Goal: Information Seeking & Learning: Find specific fact

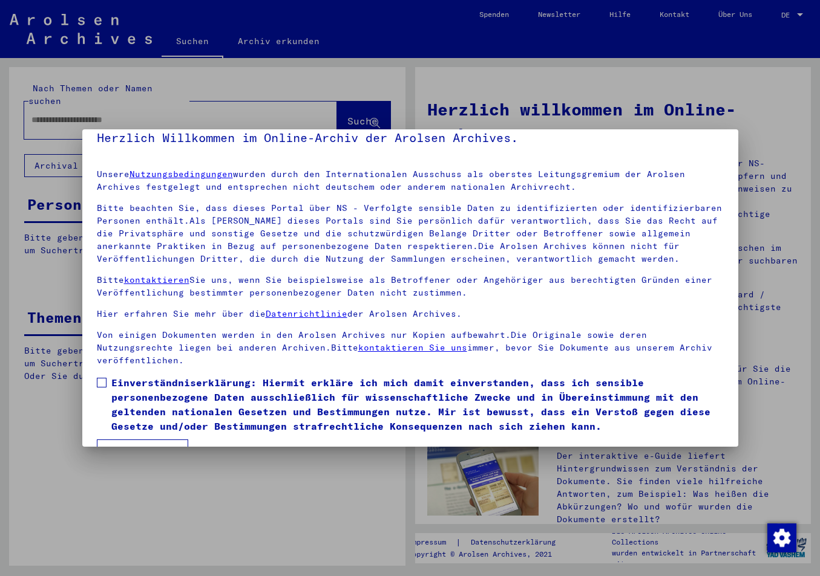
scroll to position [34, 0]
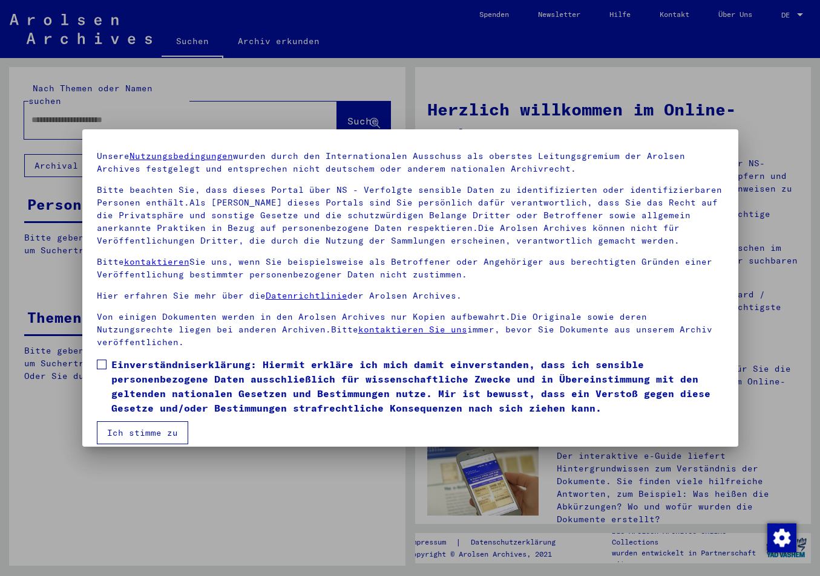
drag, startPoint x: 99, startPoint y: 347, endPoint x: 108, endPoint y: 359, distance: 15.5
click at [99, 357] on label "Einverständniserklärung: Hiermit erkläre ich mich damit einverstanden, dass ich…" at bounding box center [410, 386] width 627 height 58
click at [140, 422] on button "Ich stimme zu" at bounding box center [142, 433] width 91 height 23
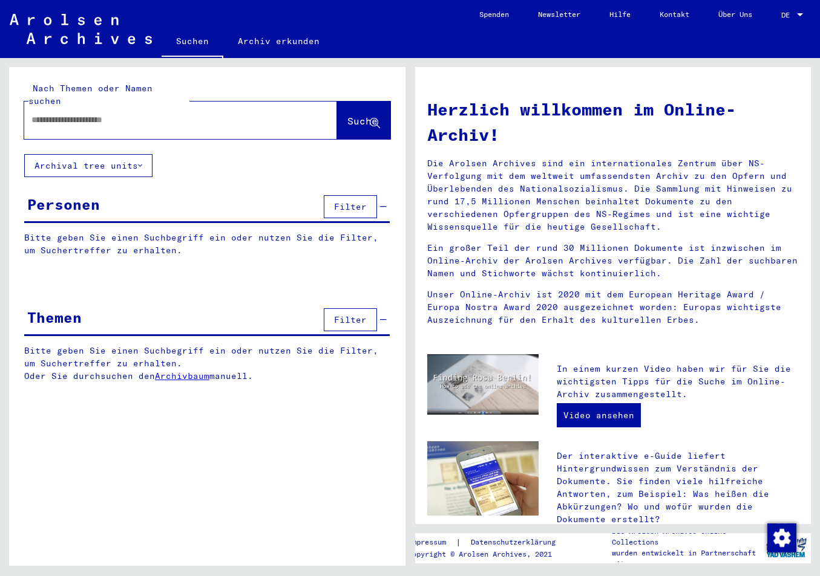
click at [32, 114] on input "text" at bounding box center [165, 120] width 269 height 13
drag, startPoint x: 38, startPoint y: 106, endPoint x: 27, endPoint y: 106, distance: 10.9
click at [31, 114] on input "*********" at bounding box center [165, 120] width 269 height 13
click at [91, 114] on input "*********" at bounding box center [165, 120] width 269 height 13
type input "*********"
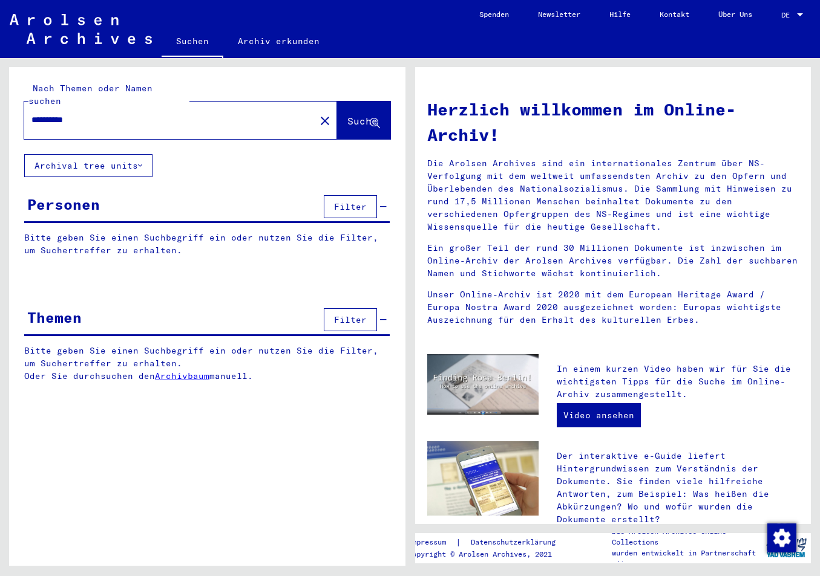
click at [347, 115] on span "Suche" at bounding box center [362, 121] width 30 height 12
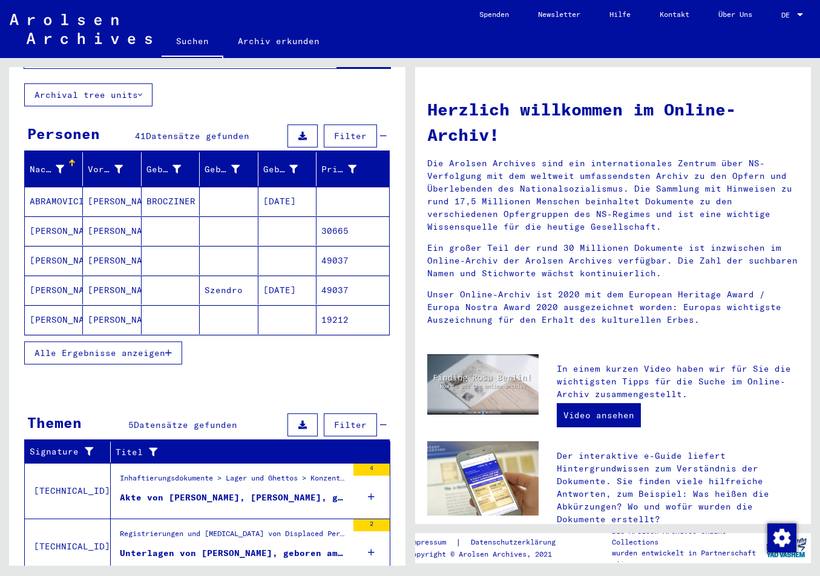
scroll to position [127, 0]
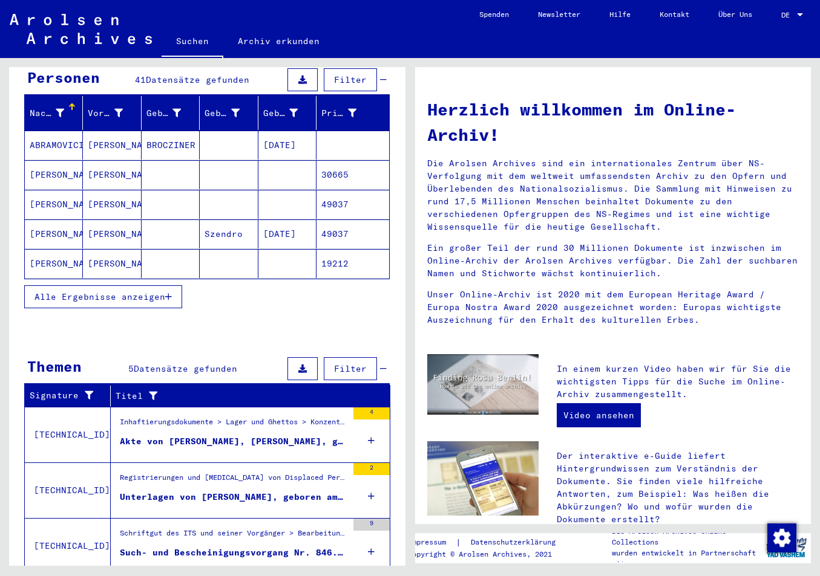
click at [165, 292] on span "Alle Ergebnisse anzeigen" at bounding box center [99, 297] width 131 height 11
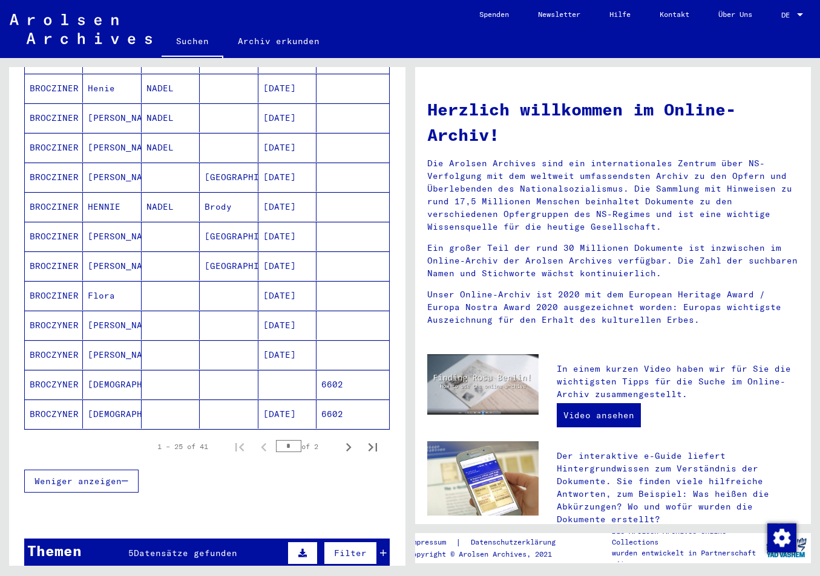
scroll to position [635, 0]
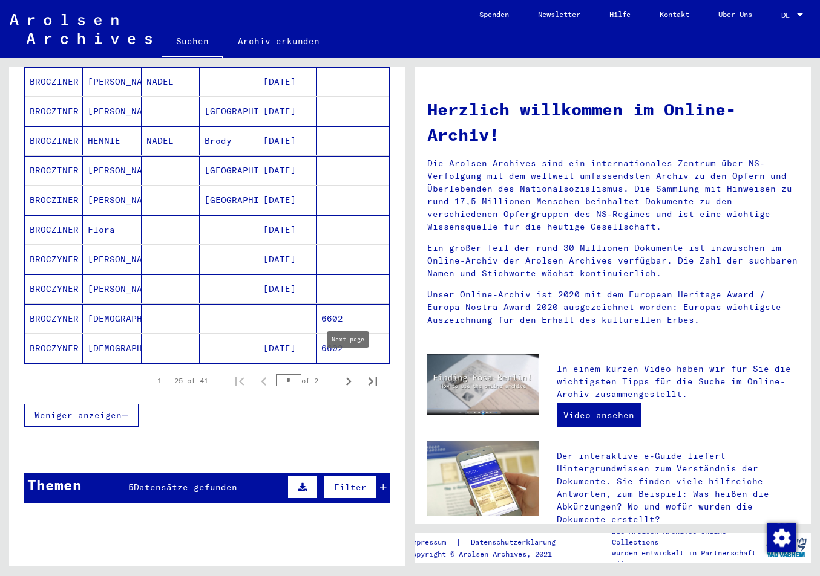
click at [347, 373] on icon "Next page" at bounding box center [348, 381] width 17 height 17
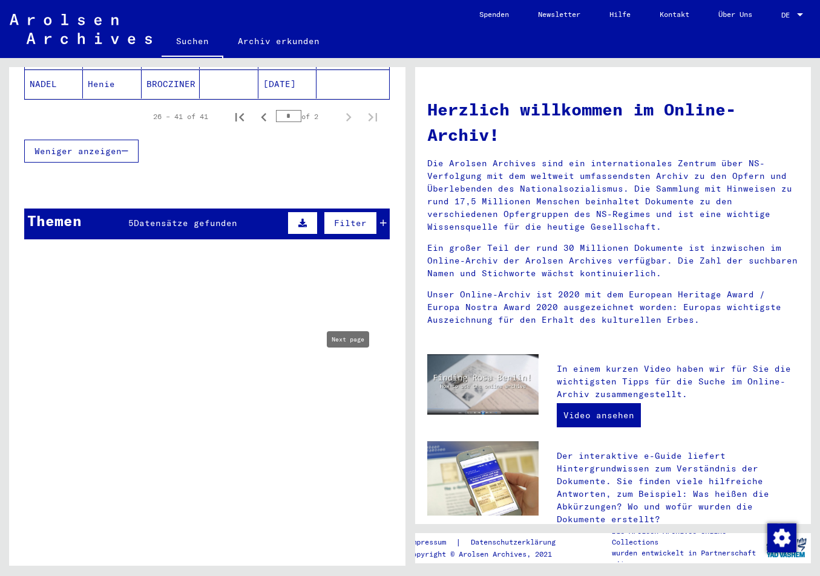
type input "*"
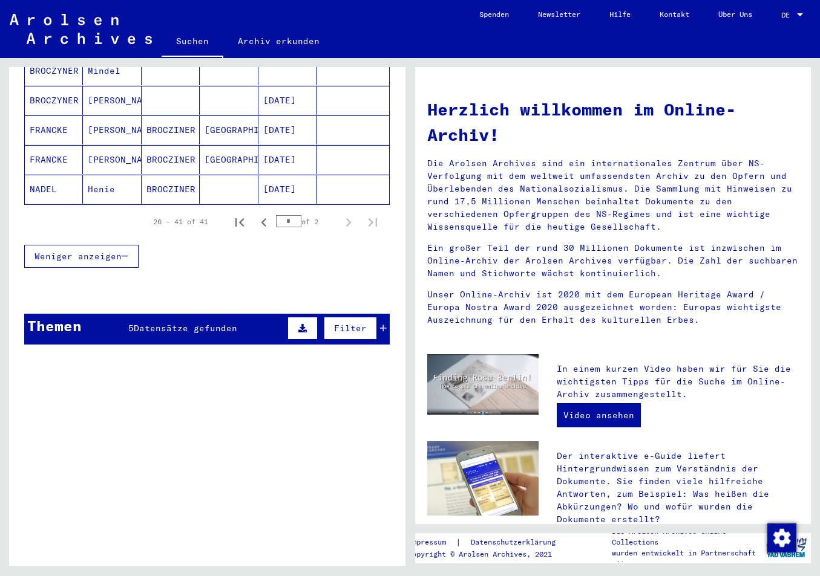
scroll to position [619, 0]
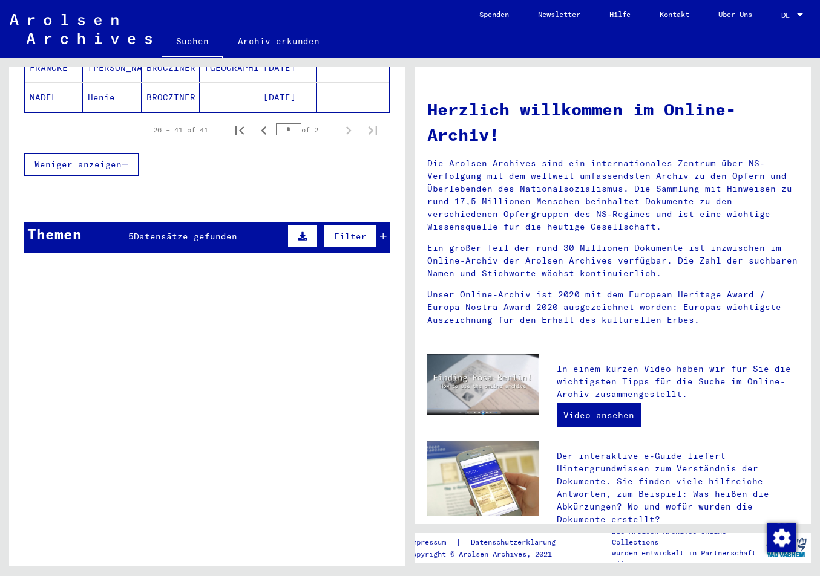
click at [208, 230] on div "Themen 5 Datensätze gefunden Filter" at bounding box center [206, 237] width 365 height 31
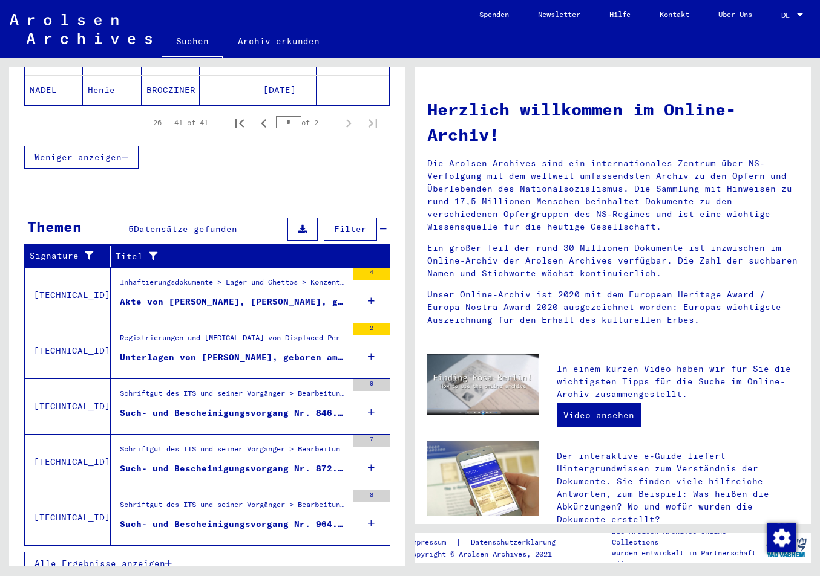
scroll to position [629, 0]
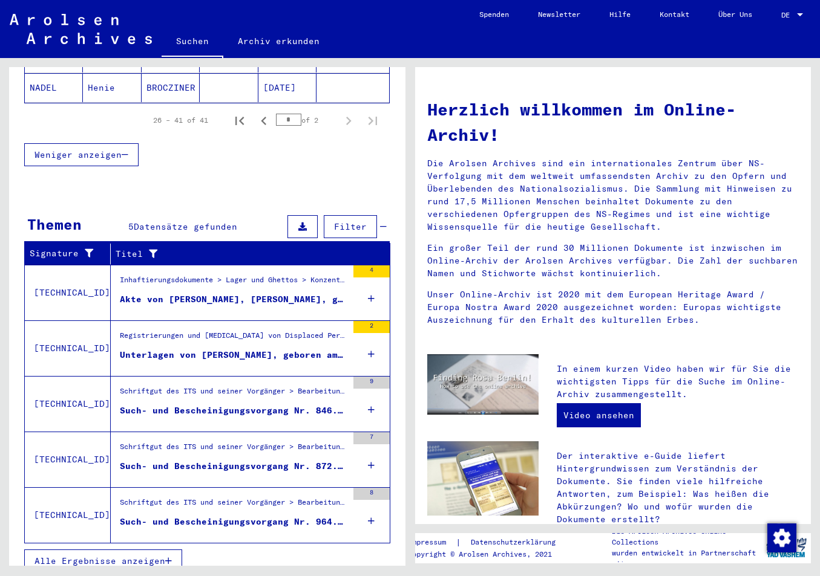
click at [233, 386] on div "Schriftgut des ITS und seiner Vorgänger > Bearbeitung von Anfragen > Fallbezoge…" at bounding box center [233, 394] width 227 height 17
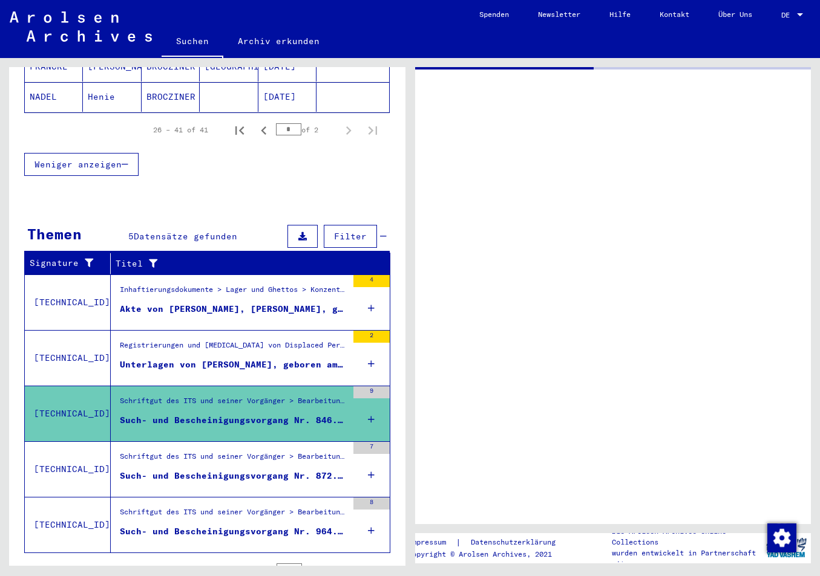
scroll to position [223, 0]
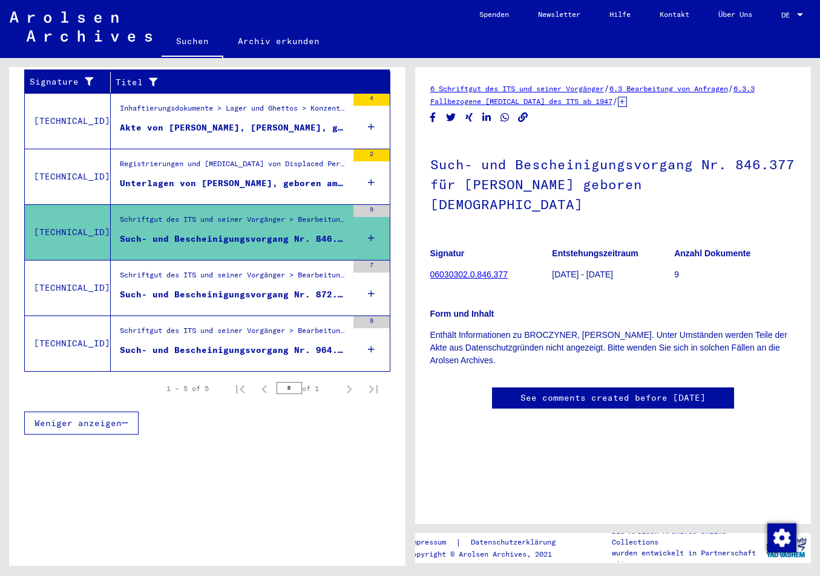
click at [204, 253] on mat-cell at bounding box center [229, 262] width 58 height 30
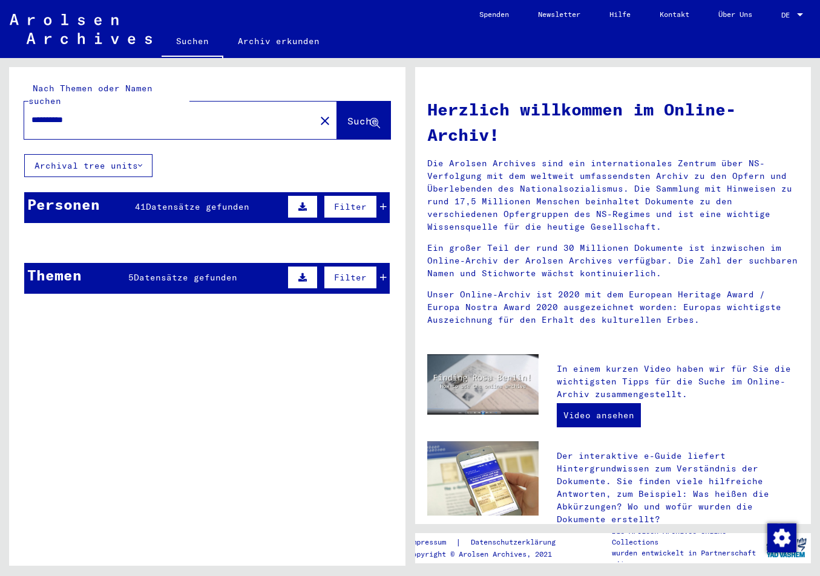
click at [135, 287] on mat-cell "[PERSON_NAME]" at bounding box center [112, 301] width 58 height 29
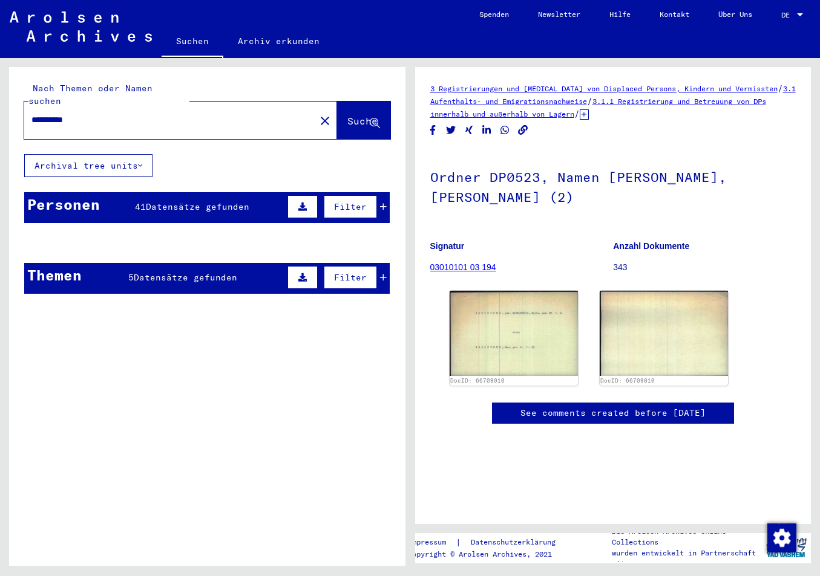
click at [143, 263] on mat-cell "RATWANOWICZ" at bounding box center [171, 273] width 58 height 30
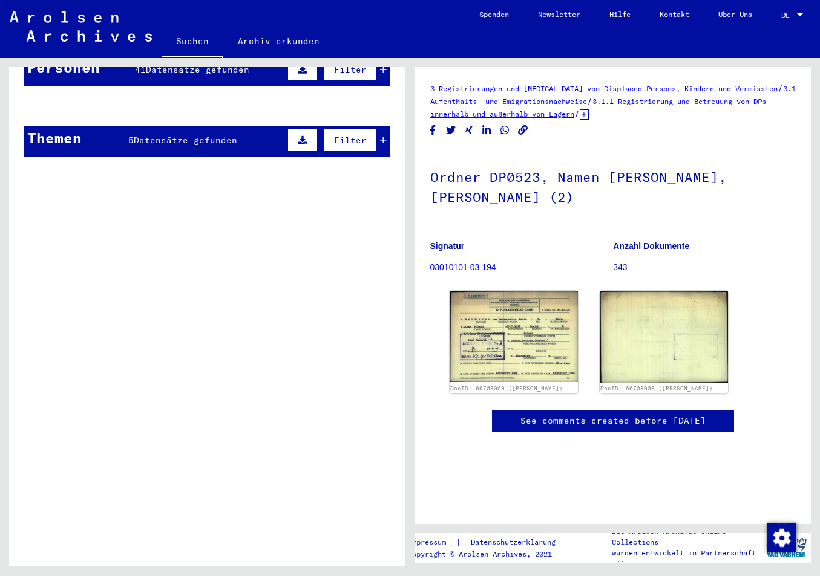
scroll to position [191, 0]
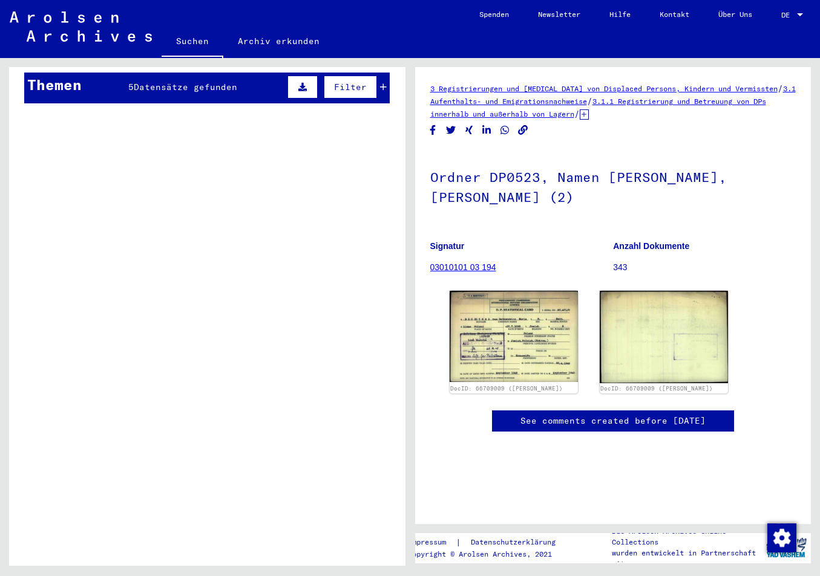
click at [169, 80] on mat-cell "RATWANOWICZ" at bounding box center [171, 82] width 58 height 30
click at [169, 76] on mat-cell "RATWANOWICZ" at bounding box center [171, 82] width 58 height 30
click at [169, 77] on mat-cell "RATWANOWICZ" at bounding box center [171, 82] width 58 height 30
click at [160, 73] on mat-cell "RATWANOWICZ" at bounding box center [171, 82] width 58 height 30
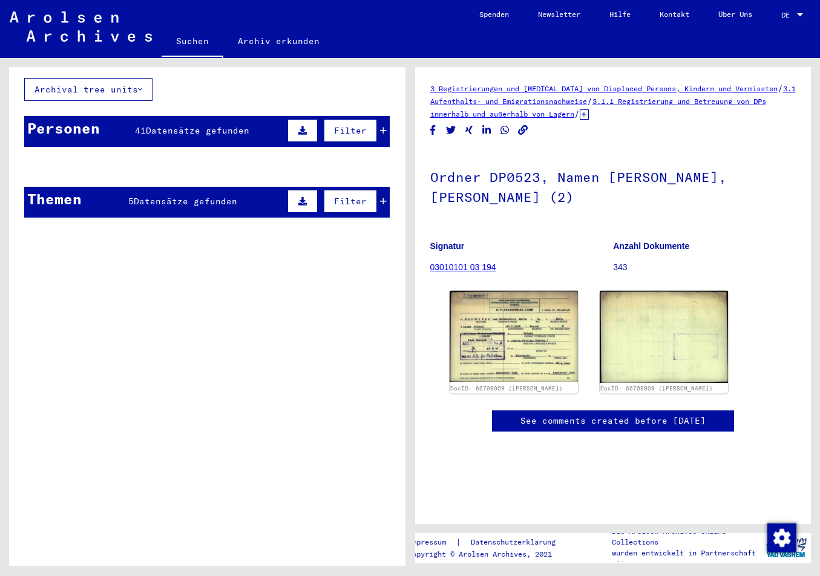
scroll to position [0, 0]
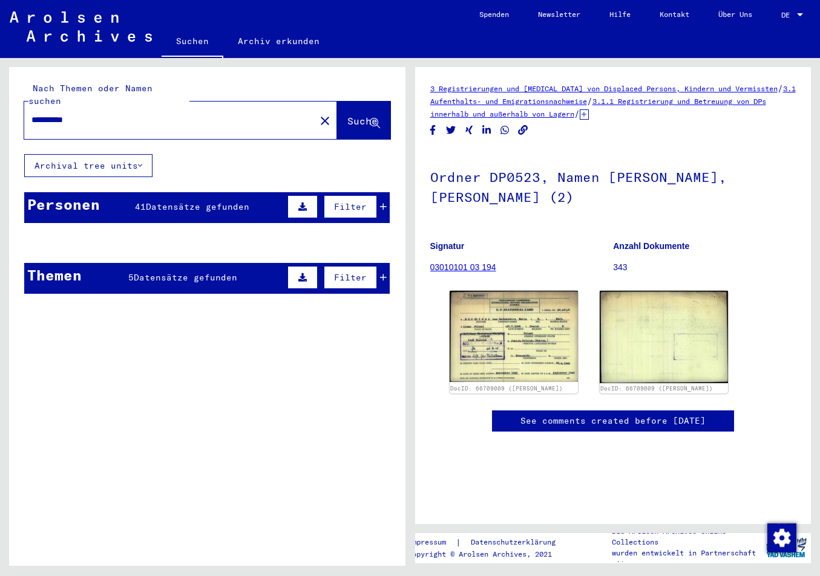
click at [63, 259] on mat-cell "BROCZYNER" at bounding box center [54, 273] width 58 height 30
click at [166, 266] on mat-cell "RATWANOWICZ" at bounding box center [171, 273] width 58 height 30
click at [166, 264] on mat-cell "RATWANOWICZ" at bounding box center [171, 273] width 58 height 30
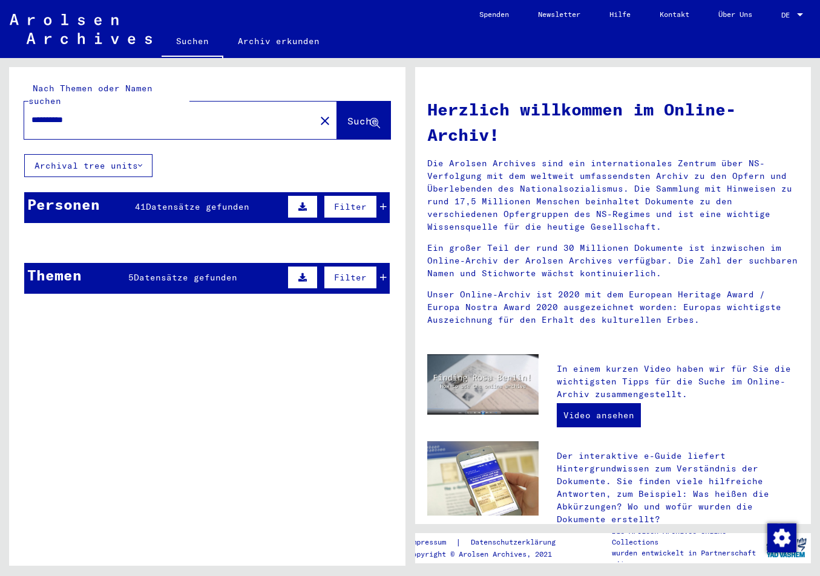
click at [343, 272] on span "Filter" at bounding box center [350, 277] width 33 height 11
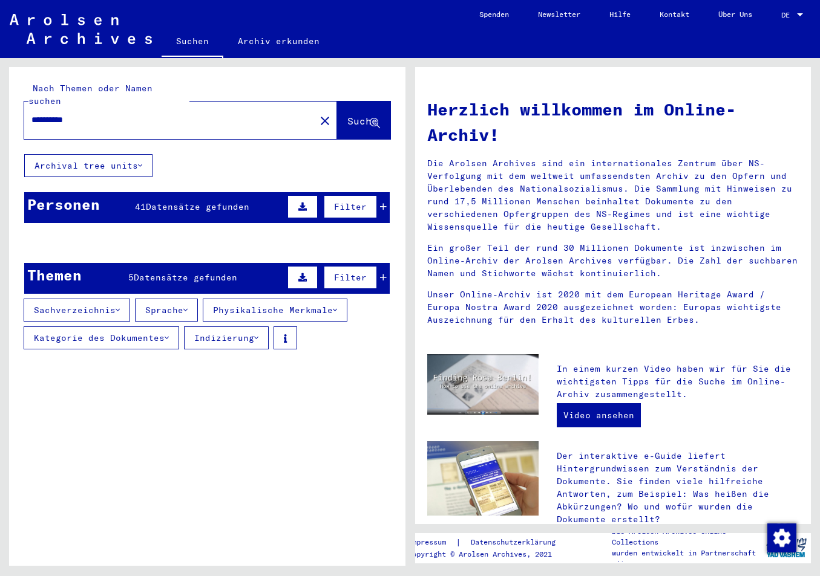
click at [197, 267] on mat-cell "RATWANOWICZ" at bounding box center [171, 272] width 58 height 29
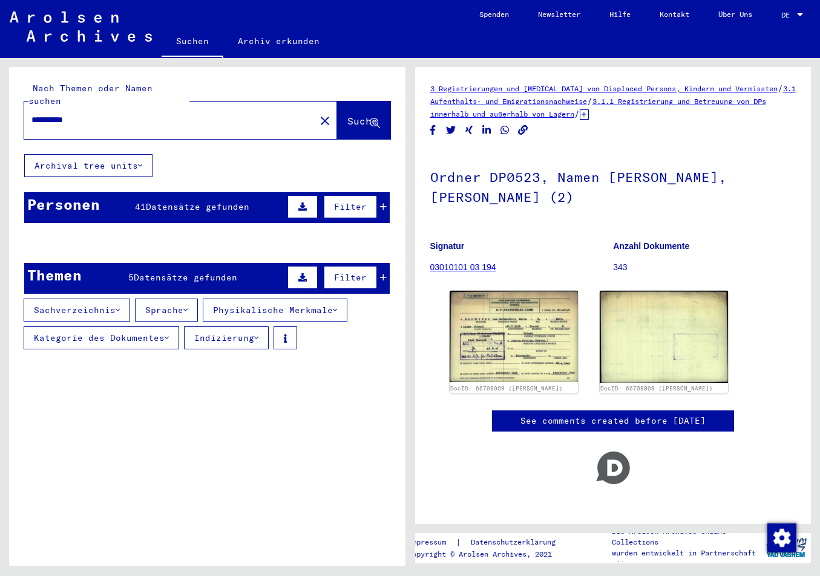
click at [182, 263] on mat-cell "RATWANOWICZ" at bounding box center [171, 273] width 58 height 30
click at [183, 263] on mat-cell "RATWANOWICZ" at bounding box center [171, 273] width 58 height 30
click at [171, 201] on span "Datensätze gefunden" at bounding box center [197, 206] width 103 height 11
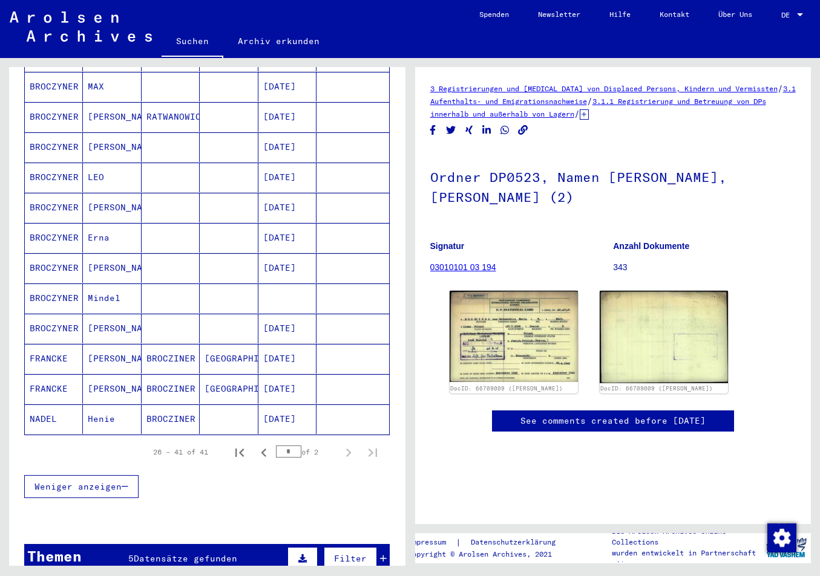
scroll to position [215, 0]
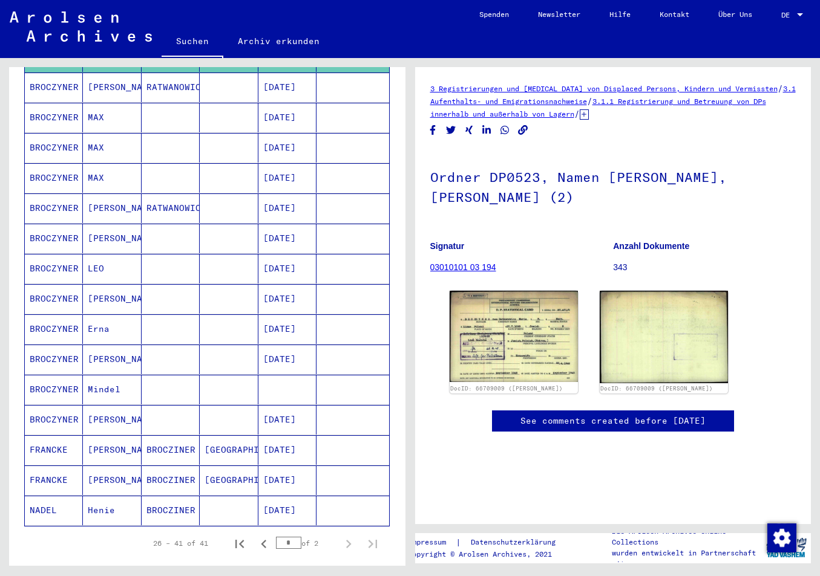
click at [59, 224] on mat-cell "BROCZYNER" at bounding box center [54, 239] width 58 height 30
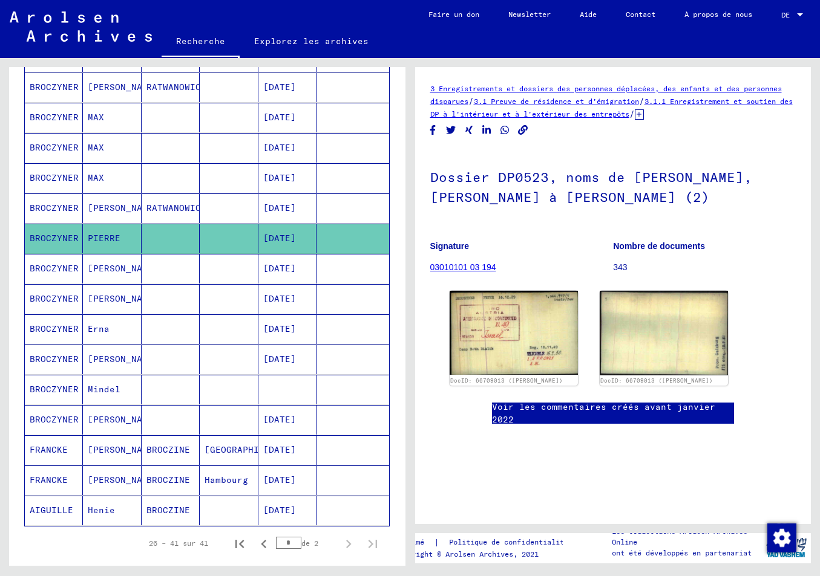
click at [457, 272] on link "03010101 03 194" at bounding box center [463, 268] width 66 height 10
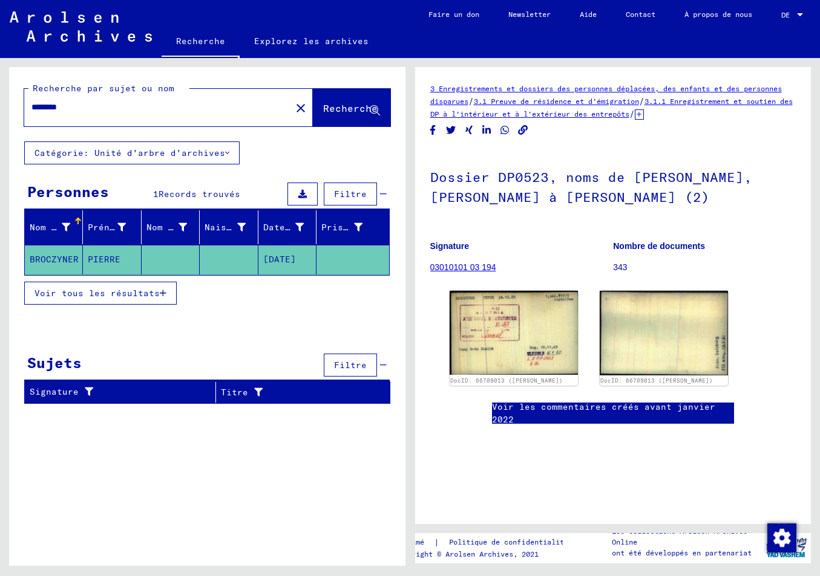
click at [151, 293] on span "Voir tous les résultats" at bounding box center [96, 293] width 125 height 11
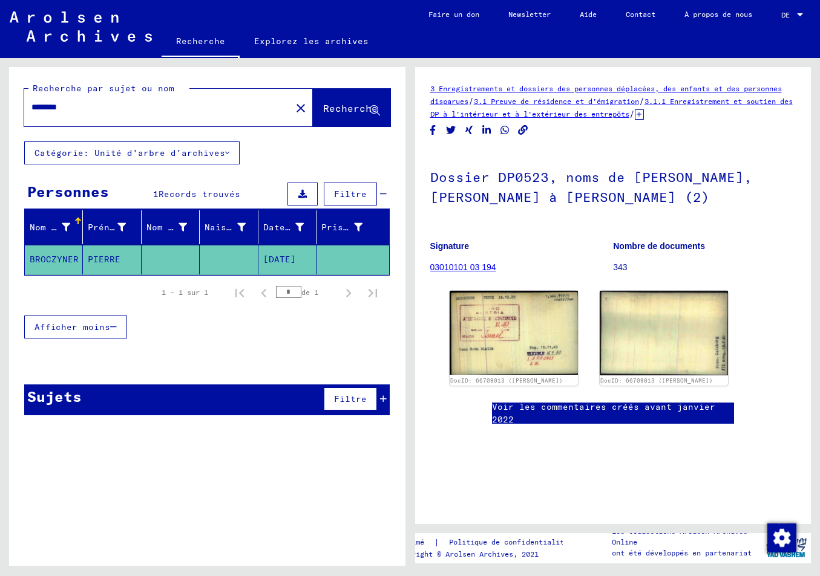
click at [198, 397] on div "Sujets Filtre" at bounding box center [206, 400] width 365 height 31
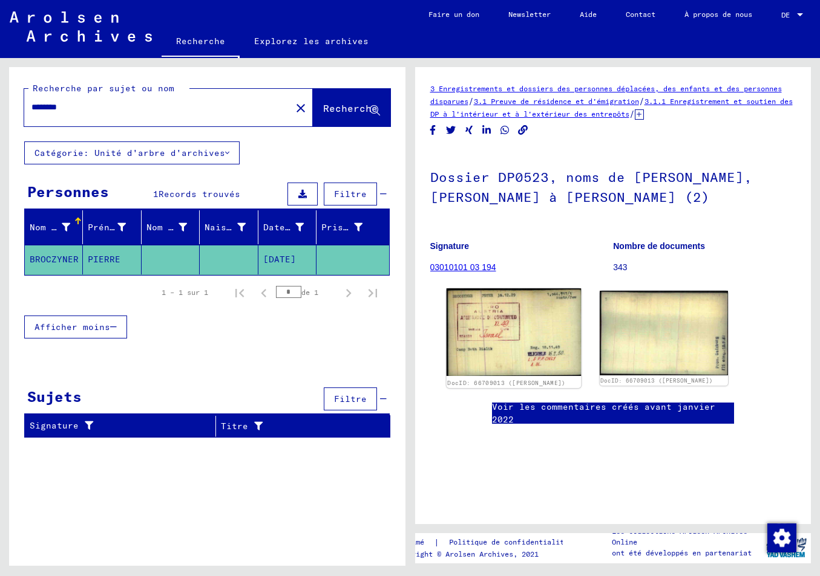
click at [494, 354] on img at bounding box center [513, 333] width 135 height 88
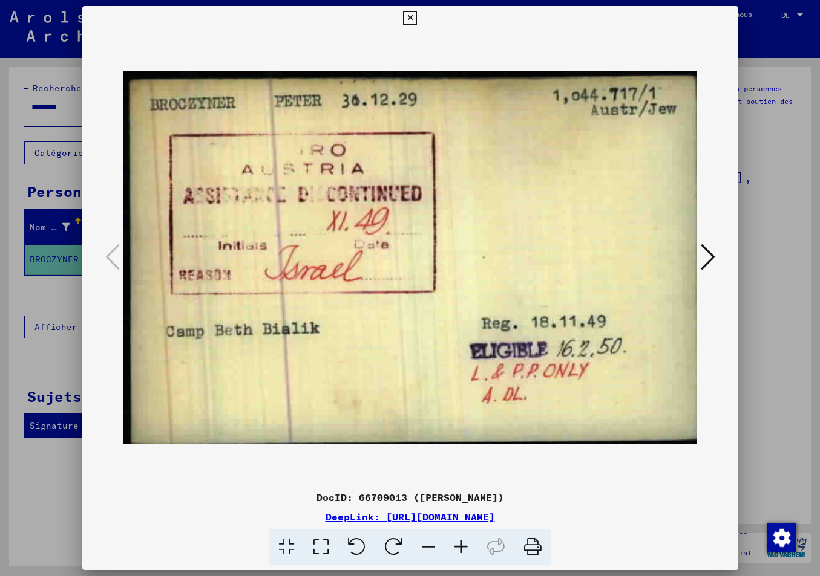
click at [706, 256] on icon at bounding box center [707, 257] width 15 height 29
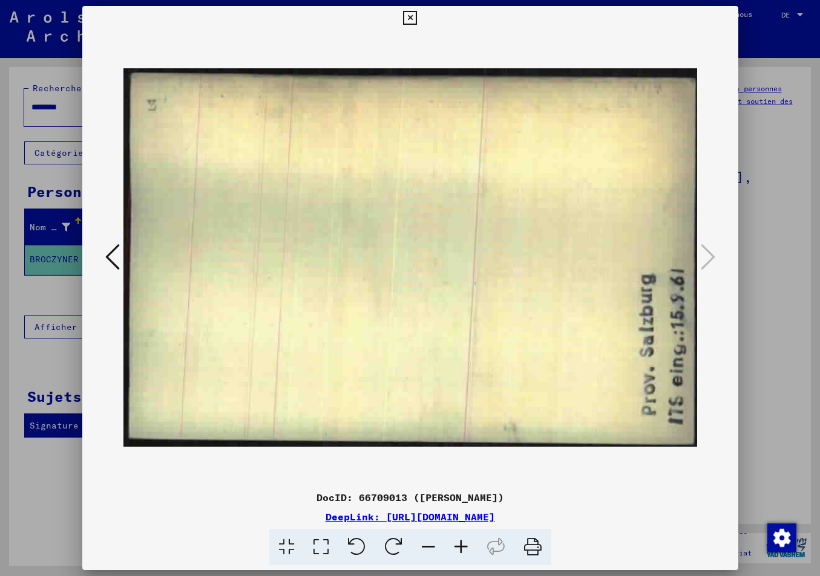
click at [417, 18] on icon at bounding box center [410, 18] width 14 height 15
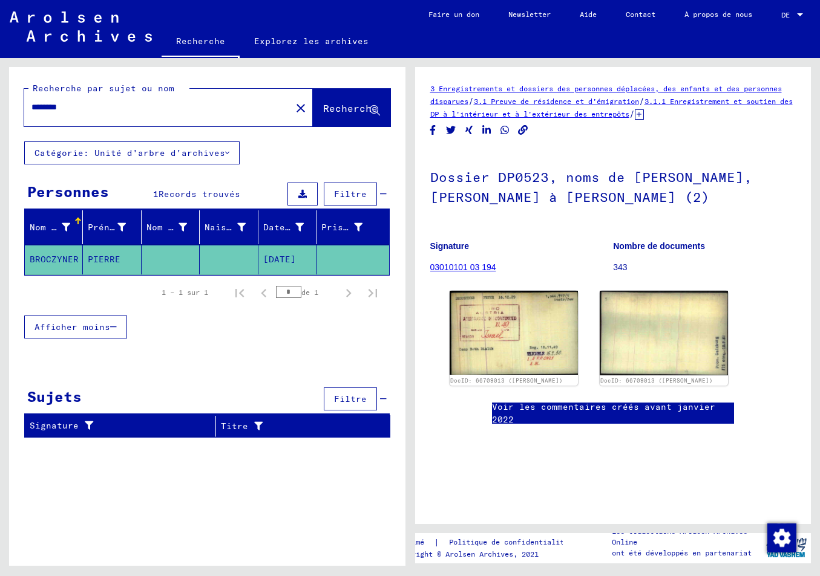
click at [295, 109] on mat-icon "close" at bounding box center [300, 108] width 15 height 15
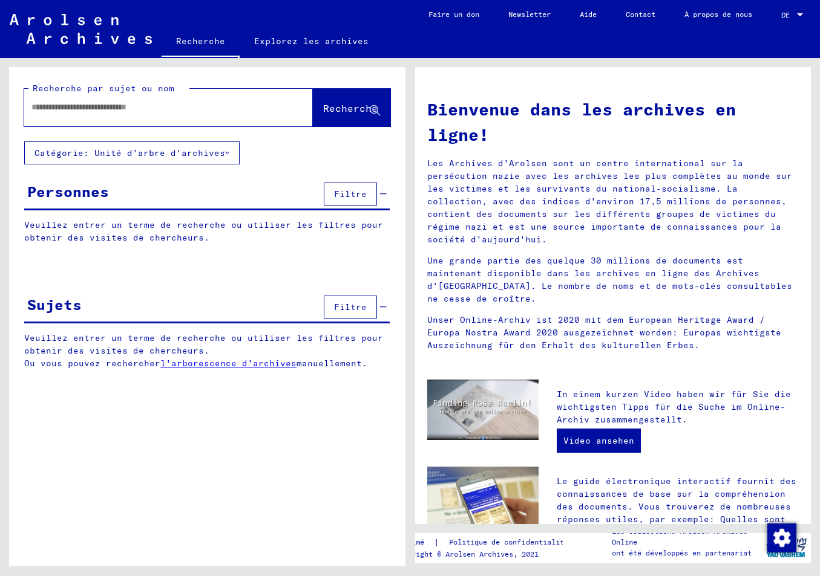
click at [62, 96] on div at bounding box center [150, 107] width 252 height 27
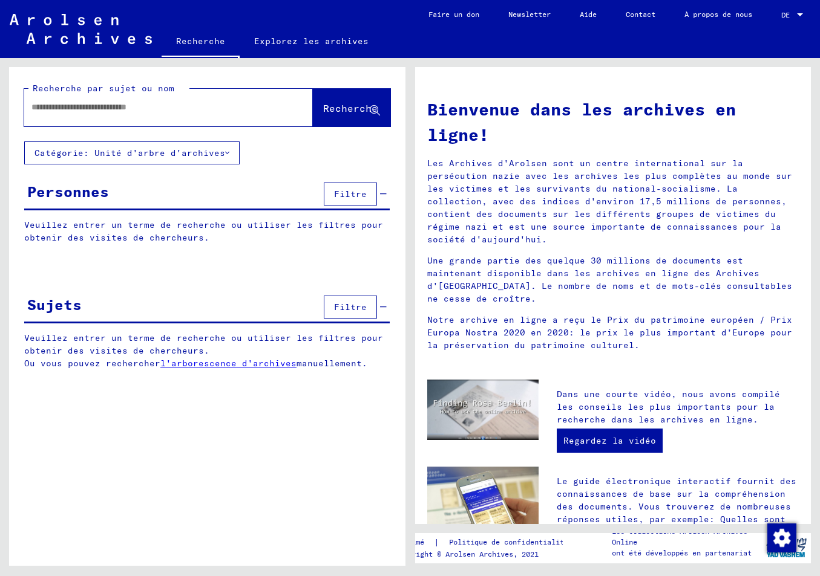
click at [37, 110] on input "text" at bounding box center [153, 107] width 245 height 13
type input "*********"
click at [361, 112] on span "Recherche" at bounding box center [350, 108] width 54 height 12
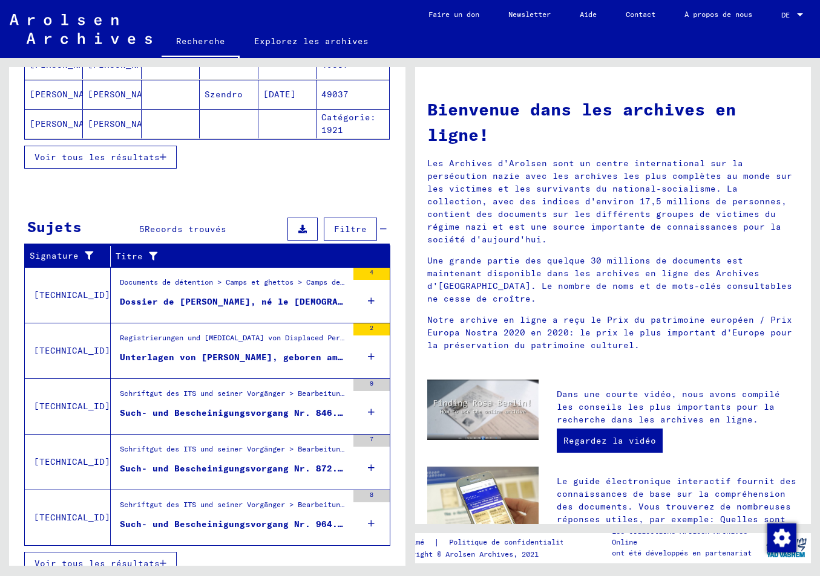
scroll to position [269, 0]
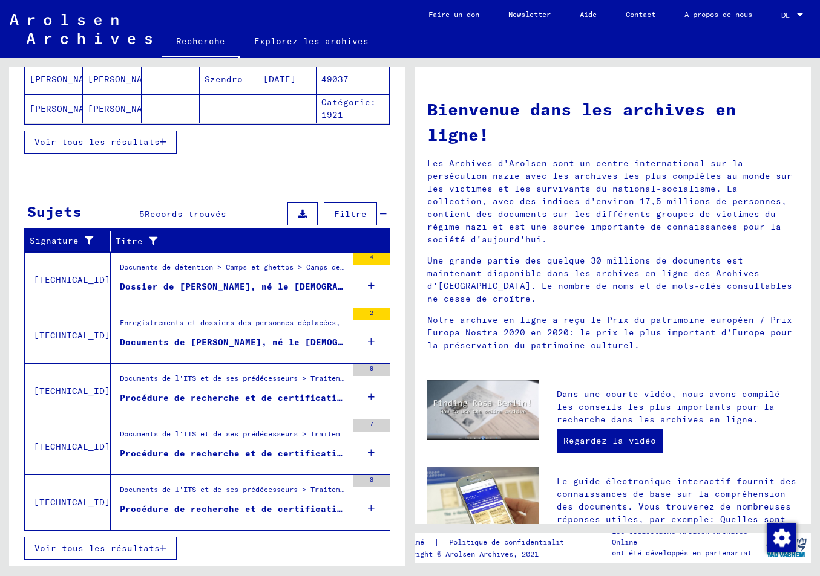
click at [230, 434] on div "Documents de l'ITS et de ses prédécesseurs > Traitement des demandes > Dossiers…" at bounding box center [233, 437] width 227 height 17
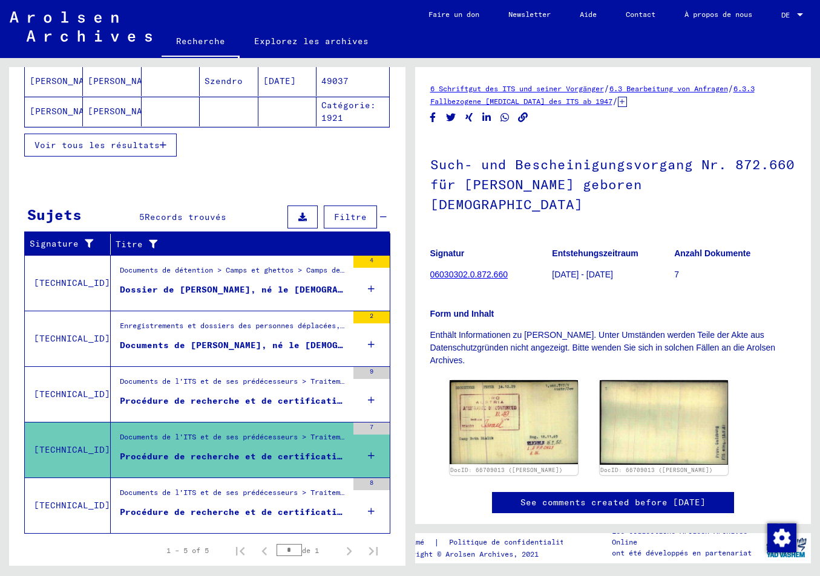
scroll to position [85, 0]
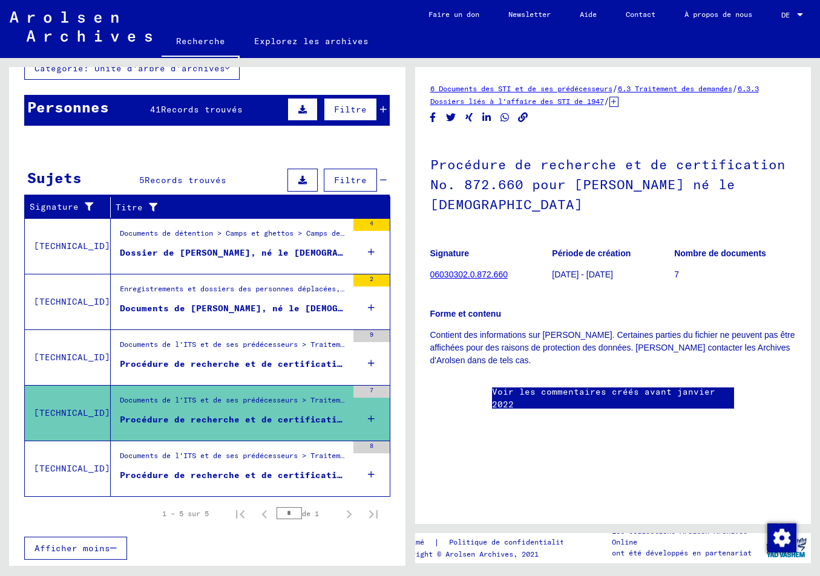
click at [457, 272] on link "06030302.0.872.660" at bounding box center [468, 275] width 77 height 10
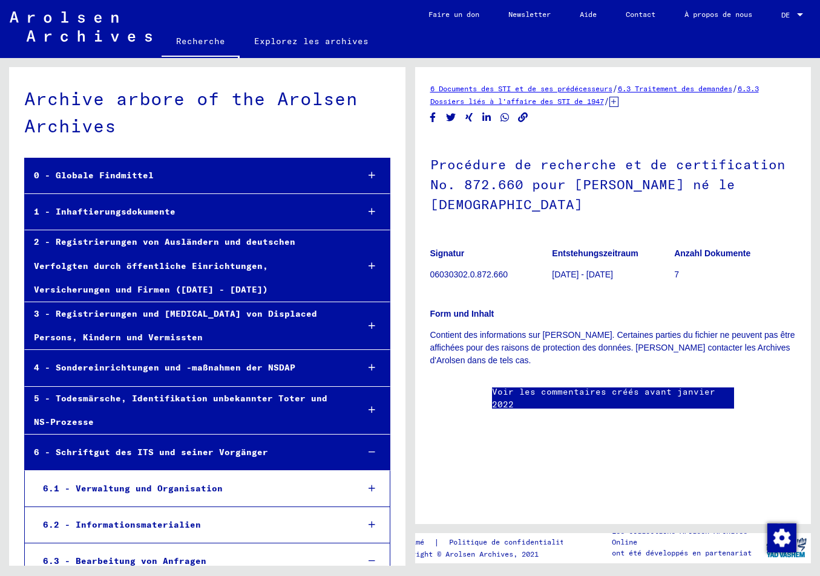
click at [497, 152] on h1 "Procédure de recherche et de certification No. 872.660 pour [PERSON_NAME] né le…" at bounding box center [613, 183] width 366 height 93
click at [612, 93] on link "6 Documents des STI et de ses prédécesseurs" at bounding box center [521, 88] width 182 height 9
click at [600, 92] on div "6 Documents des STI et de ses prédécesseurs / 6.3 Traitement des demandes / 6.3…" at bounding box center [613, 295] width 396 height 457
click at [599, 92] on div "6 Documents des STI et de ses prédécesseurs / 6.3 Traitement des demandes / 6.3…" at bounding box center [613, 295] width 396 height 457
click at [600, 92] on div "6 Documents des STI et de ses prédécesseurs / 6.3 Traitement des demandes / 6.3…" at bounding box center [613, 295] width 396 height 457
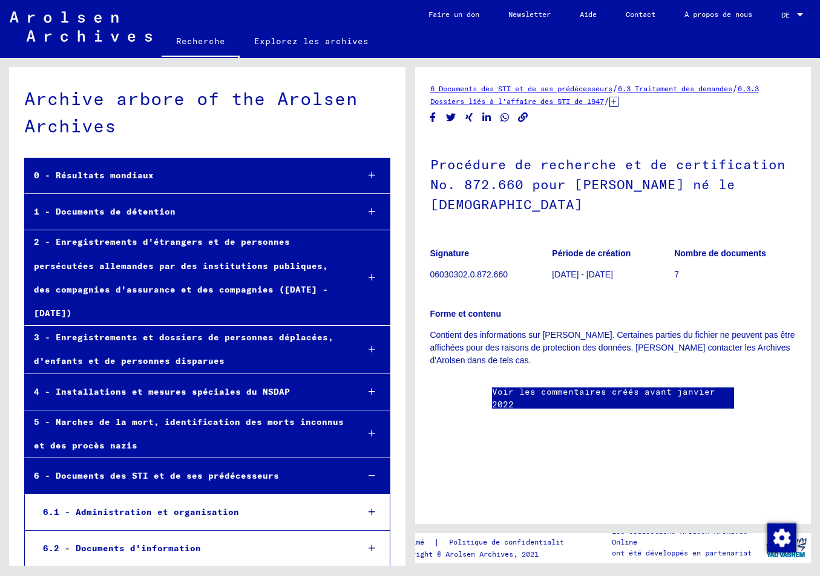
click at [635, 16] on link "Contact" at bounding box center [640, 14] width 59 height 29
click at [507, 239] on figure "Signature 06030302.0.872.660" at bounding box center [491, 266] width 122 height 54
click at [508, 239] on figure "Signature 06030302.0.872.660" at bounding box center [491, 266] width 122 height 54
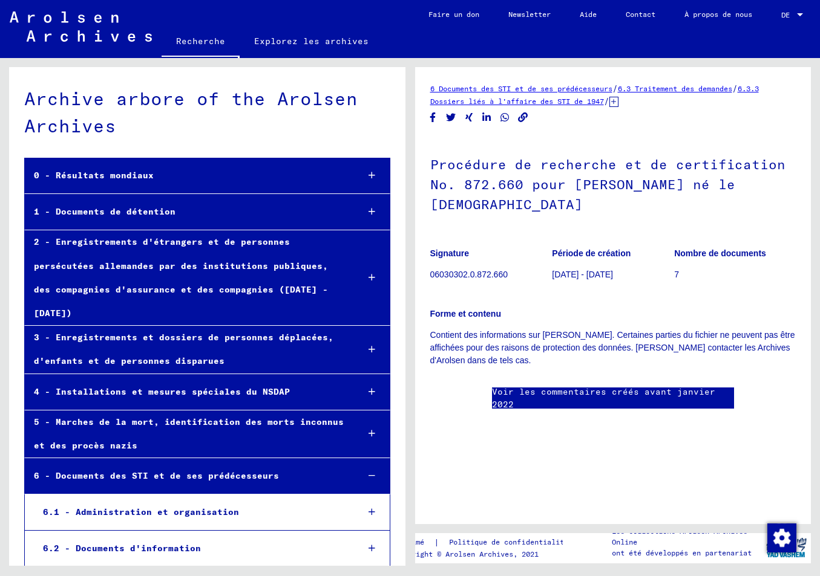
click at [497, 276] on p "06030302.0.872.660" at bounding box center [491, 275] width 122 height 13
click at [503, 274] on p "06030302.0.872.660" at bounding box center [491, 275] width 122 height 13
click at [502, 273] on p "06030302.0.872.660" at bounding box center [491, 275] width 122 height 13
click at [501, 272] on p "06030302.0.872.660" at bounding box center [491, 275] width 122 height 13
click at [500, 168] on h1 "Procédure de recherche et de certification No. 872.660 pour [PERSON_NAME] né le…" at bounding box center [613, 183] width 366 height 93
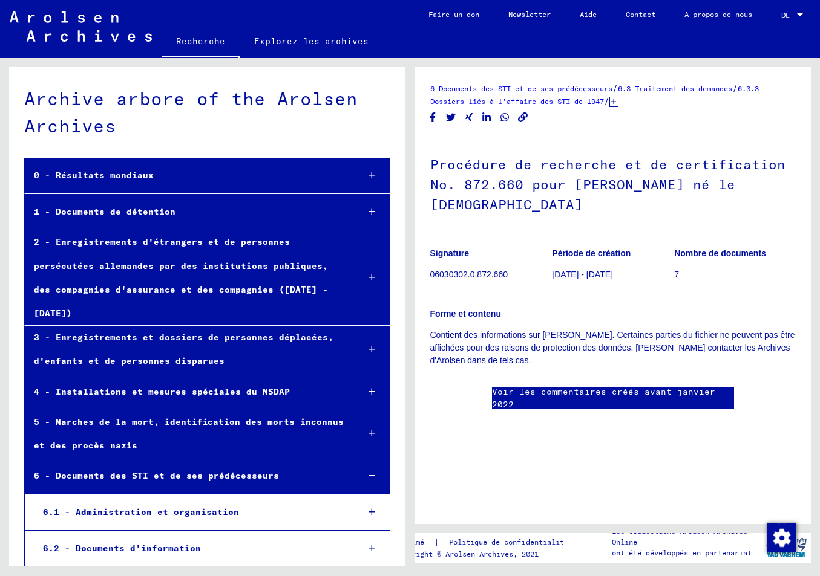
click at [500, 168] on h1 "Procédure de recherche et de certification No. 872.660 pour [PERSON_NAME] né le…" at bounding box center [613, 183] width 366 height 93
click at [541, 101] on link "6.3.3 Dossiers liés à l'affaire des STI de 1947" at bounding box center [594, 95] width 328 height 22
drag, startPoint x: 289, startPoint y: 13, endPoint x: 281, endPoint y: 9, distance: 8.7
click at [281, 8] on mat-toolbar "Recherche Explorez les archives Detailfragen/-infos zu den Dokumenten? Stelle h…" at bounding box center [410, 29] width 820 height 58
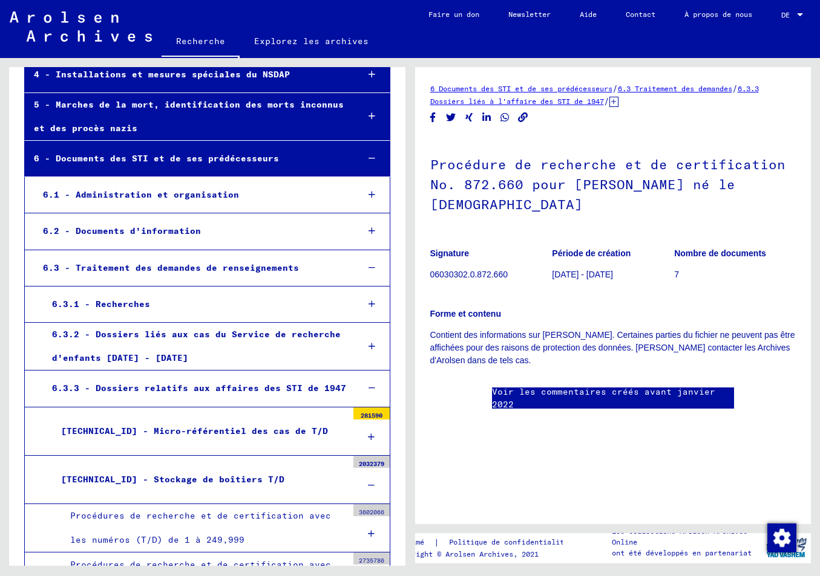
click at [560, 307] on div "Forme et contenu Contient des informations sur [PERSON_NAME]. Certaines parties…" at bounding box center [613, 330] width 366 height 74
click at [642, 335] on p "Contient des informations sur [PERSON_NAME]. Certaines parties du fichier ne pe…" at bounding box center [613, 348] width 366 height 38
